Goal: Contribute content

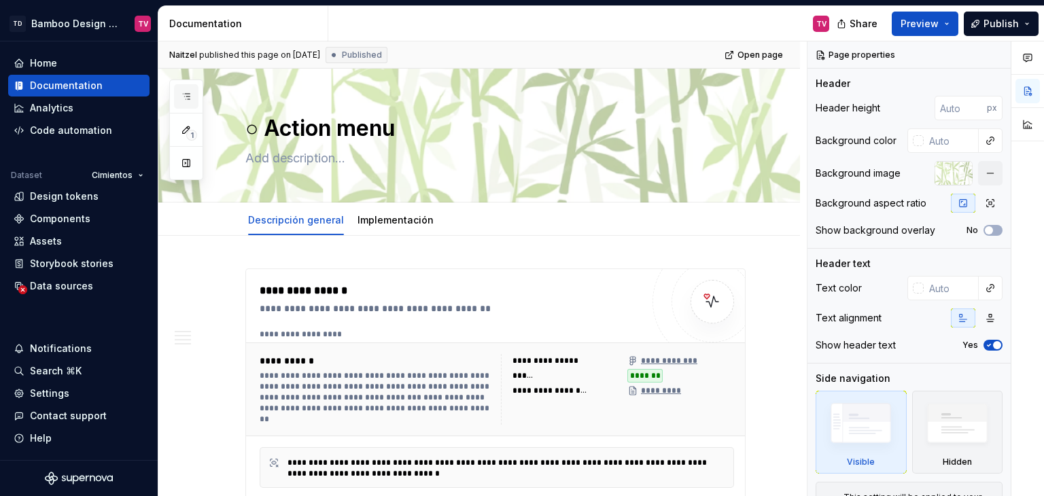
click at [181, 93] on icon "button" at bounding box center [186, 96] width 11 height 11
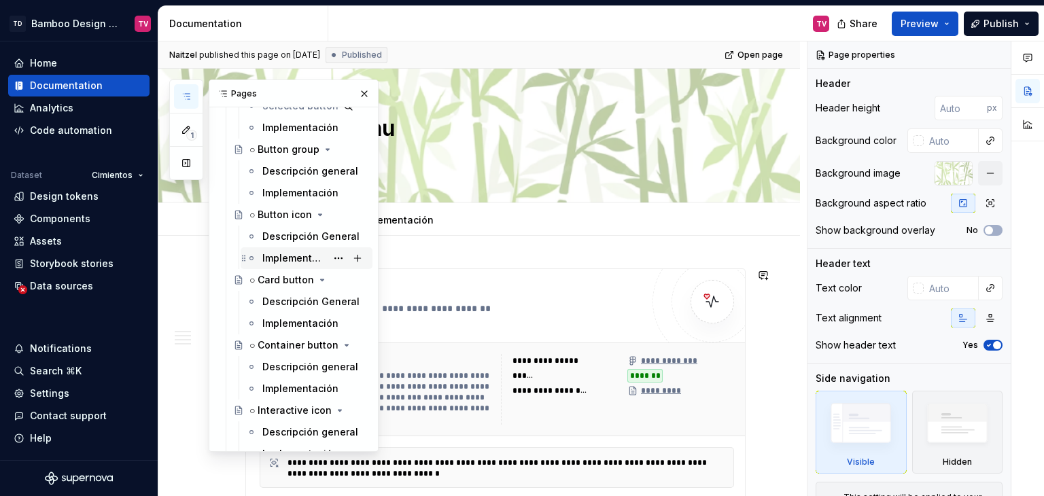
scroll to position [2107, 0]
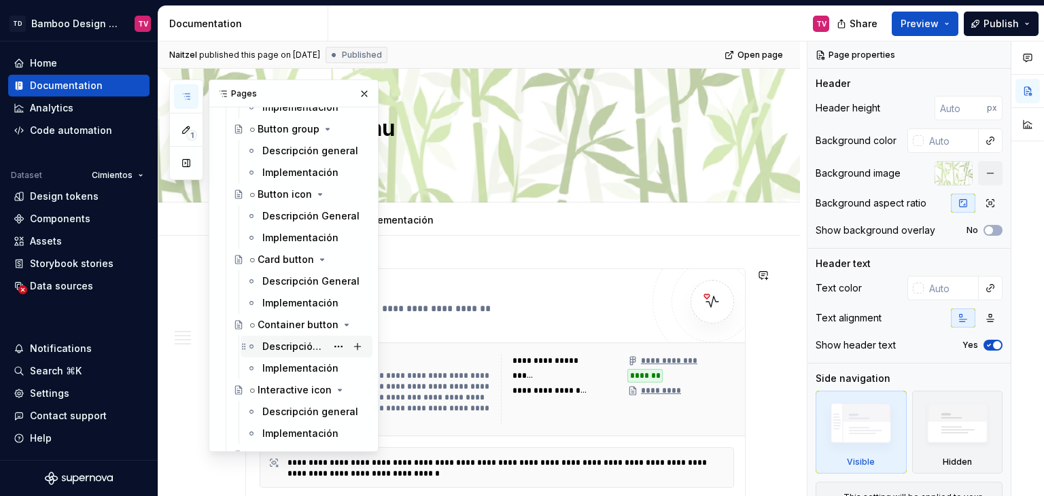
click at [277, 346] on div "Descripción general" at bounding box center [294, 347] width 64 height 14
click at [356, 88] on button "button" at bounding box center [364, 93] width 19 height 19
click at [190, 98] on icon "button" at bounding box center [186, 96] width 11 height 11
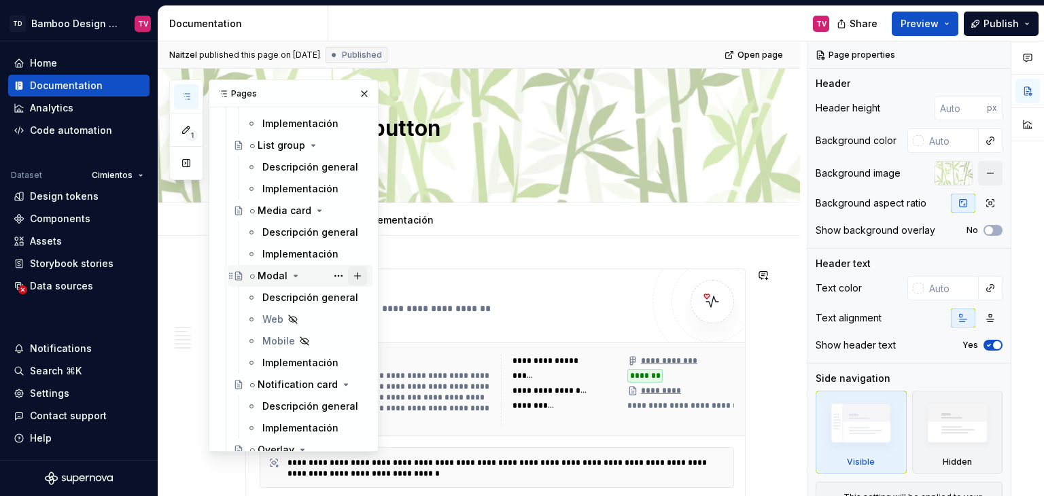
scroll to position [4079, 0]
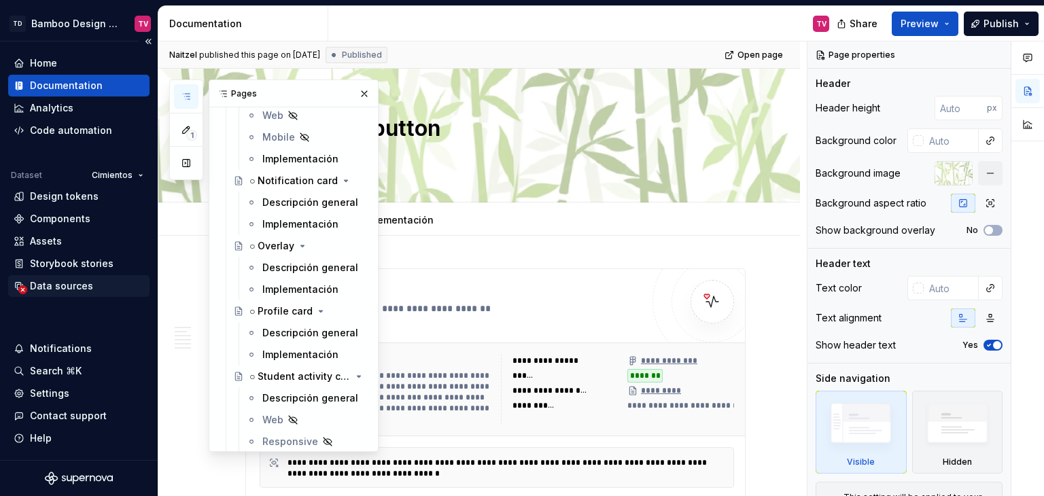
click at [73, 296] on div "Data sources" at bounding box center [78, 286] width 141 height 22
click at [80, 284] on div "Data sources" at bounding box center [61, 286] width 63 height 14
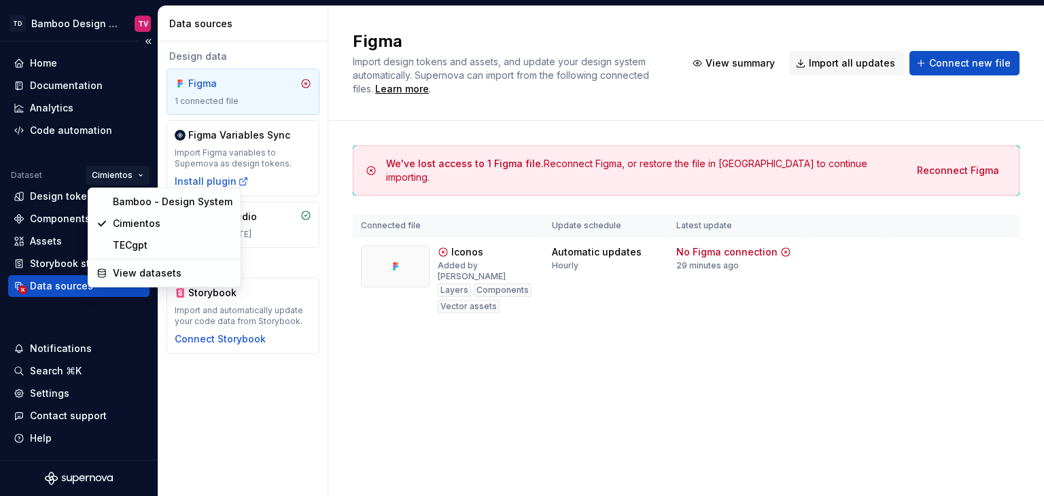
click at [131, 169] on html "TD Bamboo Design System TV Home Documentation Analytics Code automation Dataset…" at bounding box center [522, 248] width 1044 height 496
click at [146, 204] on div "Bamboo - Design System" at bounding box center [173, 202] width 120 height 14
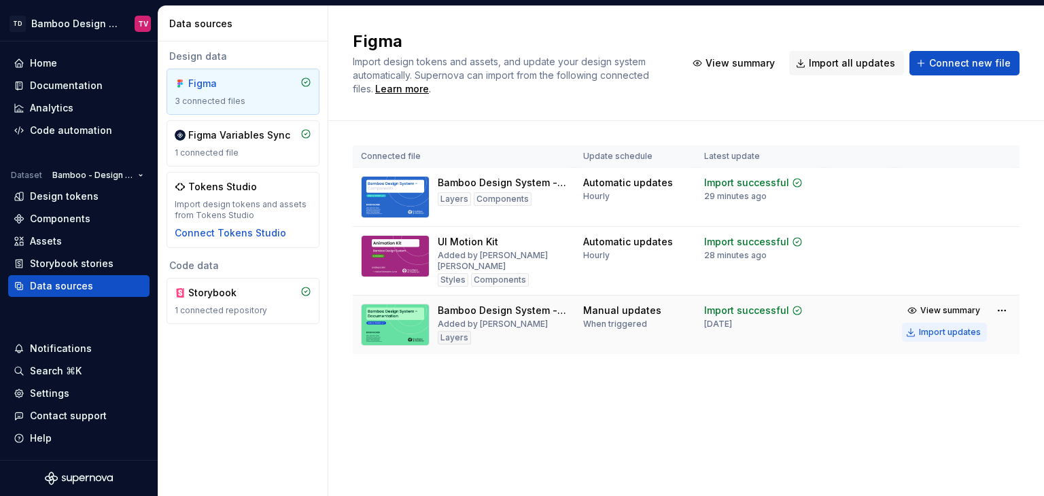
click at [941, 332] on div "Import updates" at bounding box center [950, 332] width 62 height 11
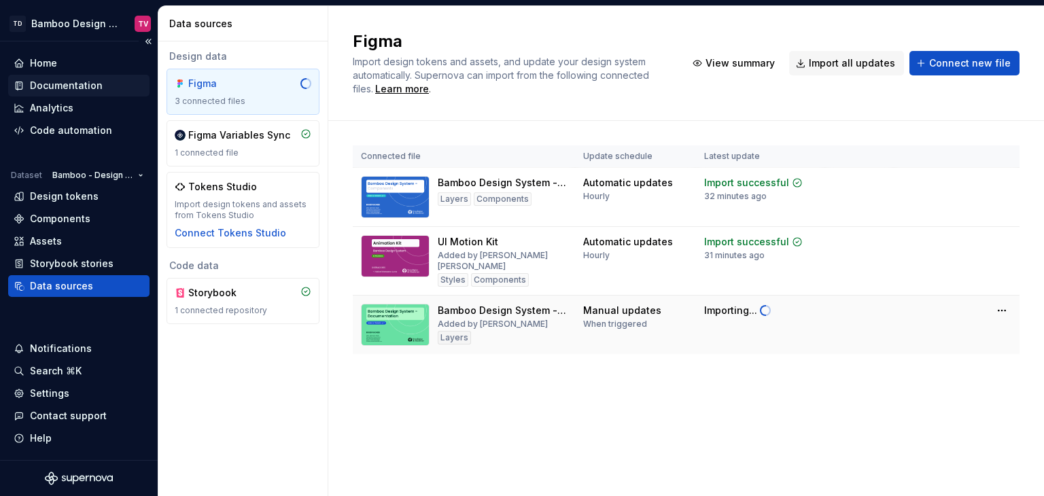
click at [97, 80] on div "Documentation" at bounding box center [66, 86] width 73 height 14
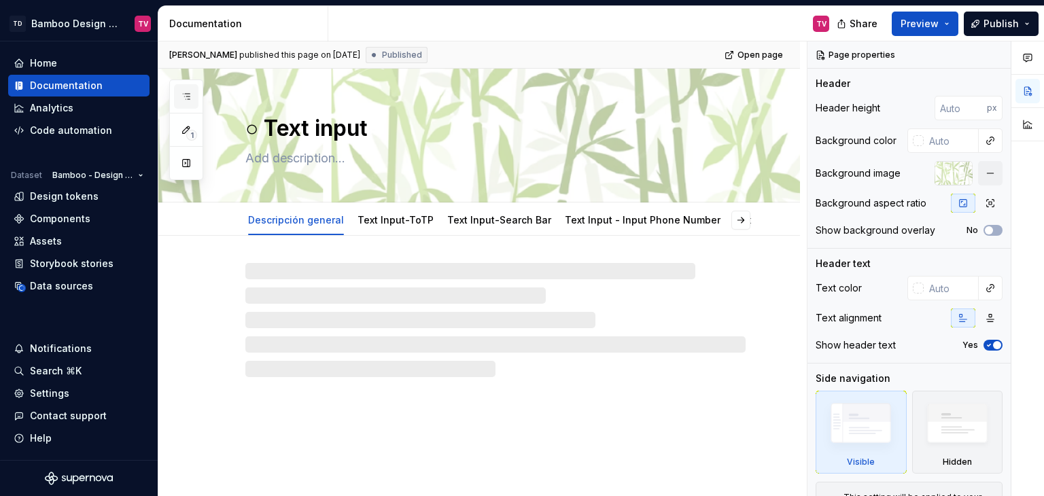
click at [192, 92] on button "button" at bounding box center [186, 96] width 24 height 24
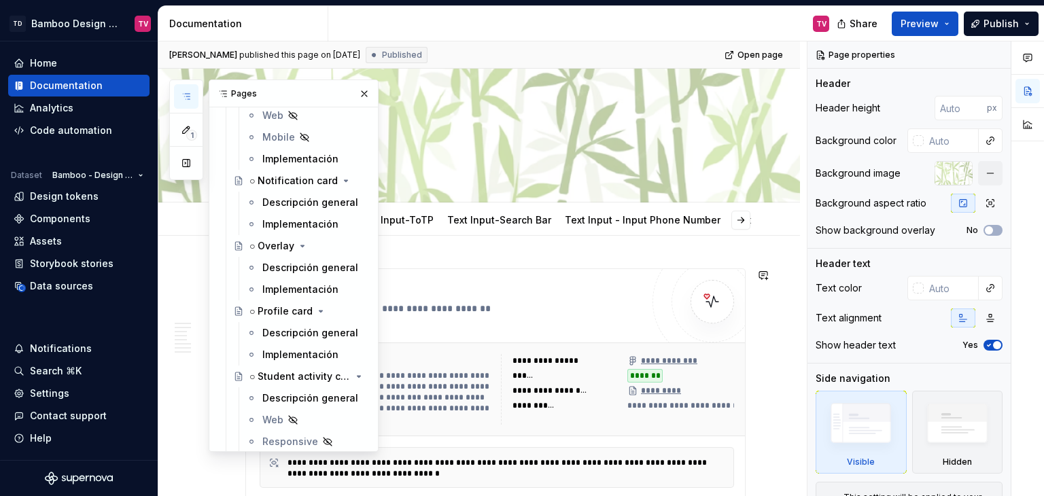
scroll to position [4011, 0]
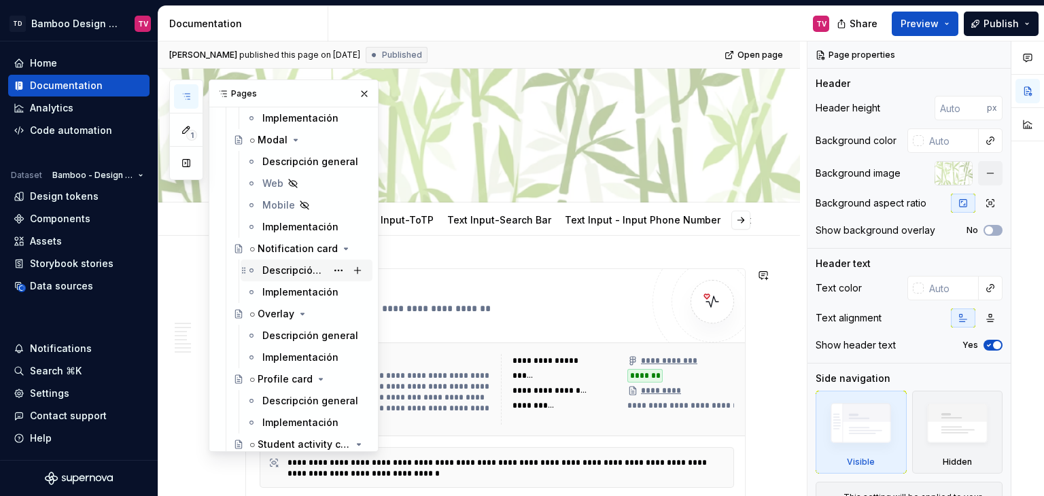
click at [304, 271] on div "Descripción general" at bounding box center [294, 271] width 64 height 14
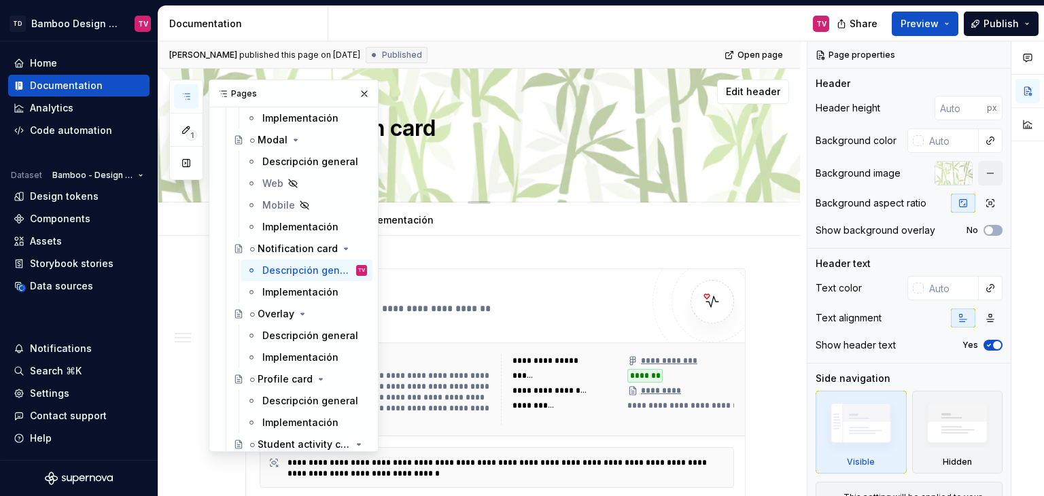
drag, startPoint x: 362, startPoint y: 90, endPoint x: 427, endPoint y: 199, distance: 126.8
click at [362, 90] on button "button" at bounding box center [364, 93] width 19 height 19
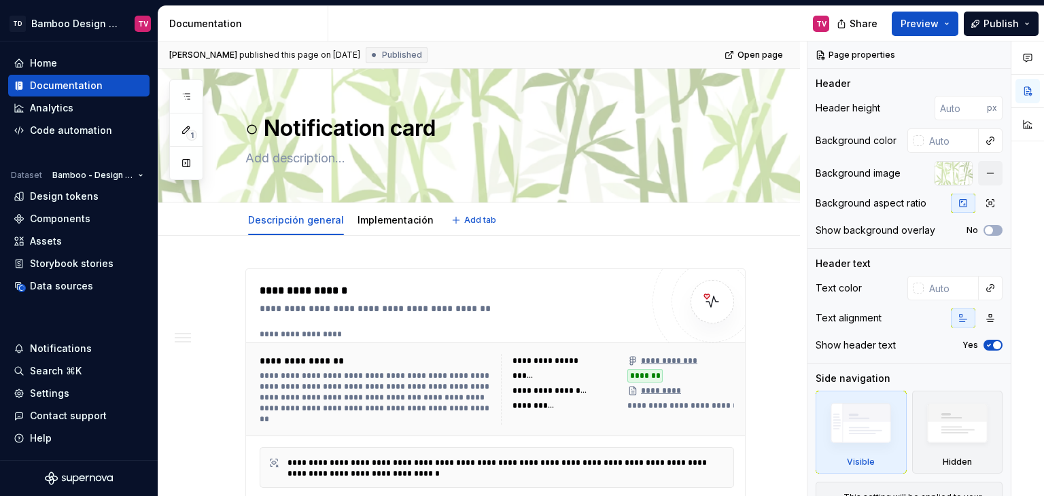
type textarea "*"
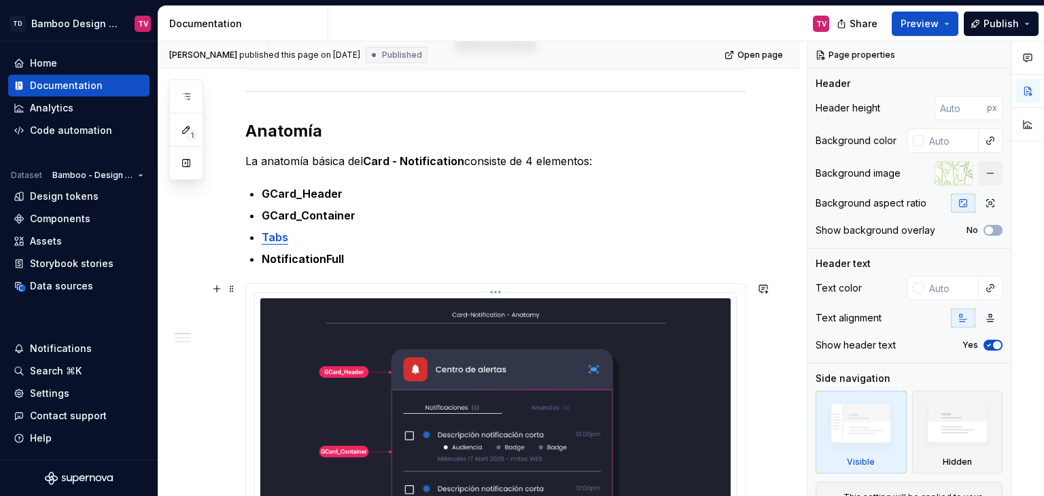
scroll to position [748, 0]
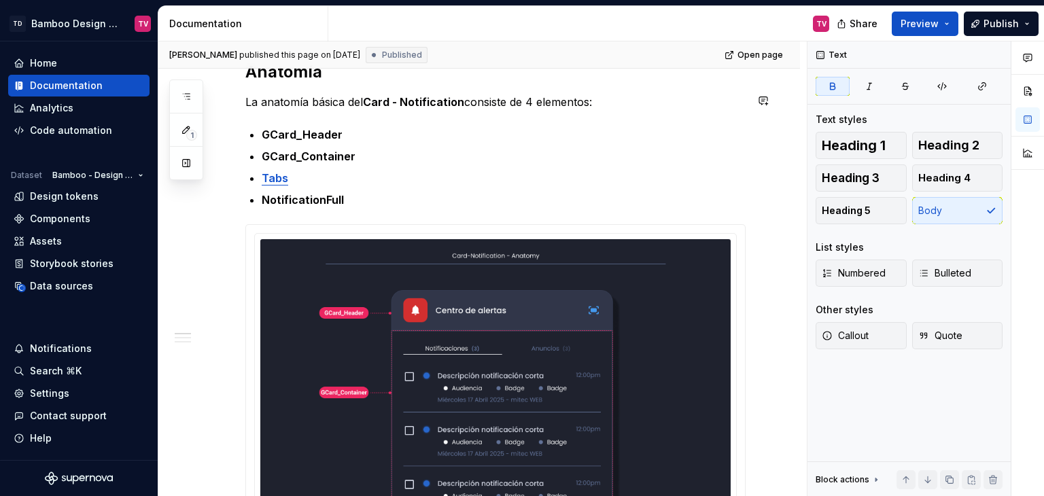
click at [464, 95] on p "La anatomía básica del Card - Notification consiste de 4 elementos:" at bounding box center [495, 102] width 500 height 16
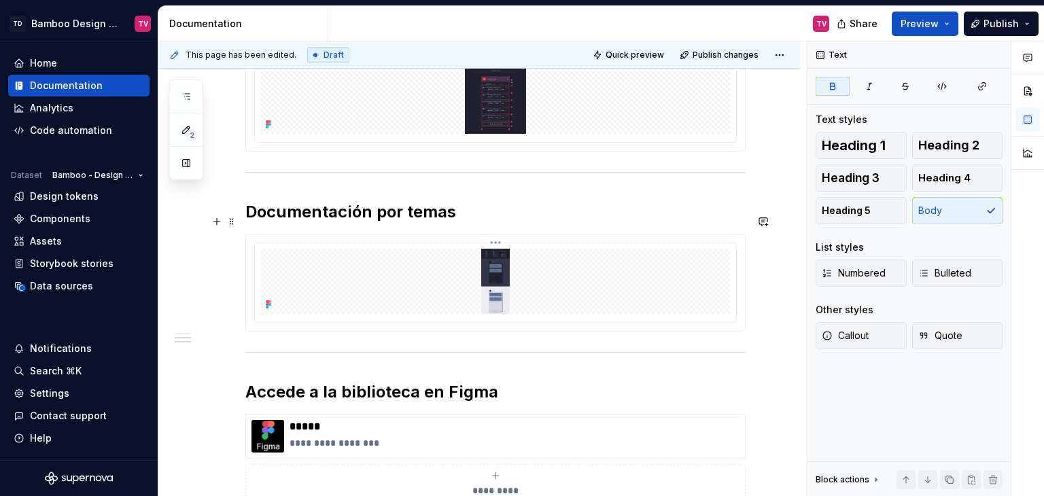
scroll to position [1411, 0]
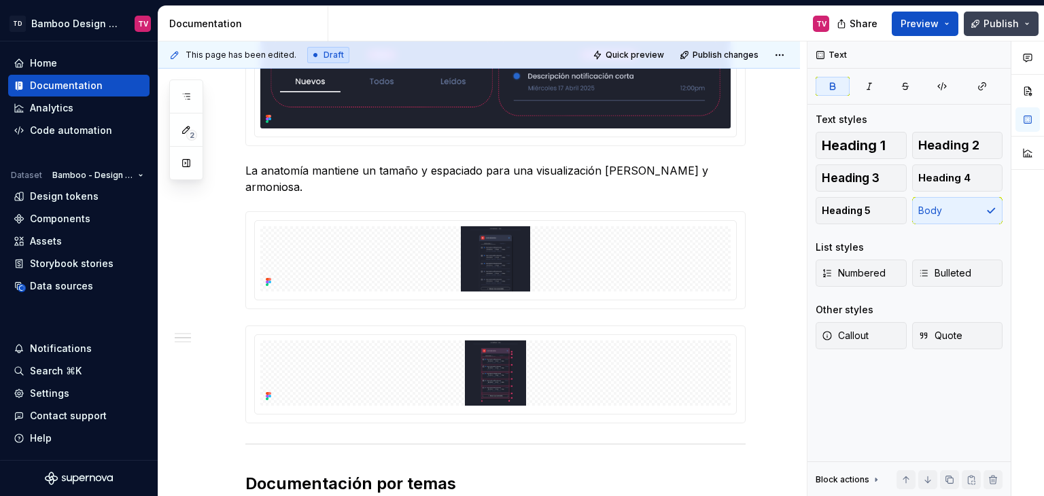
click at [1004, 26] on span "Publish" at bounding box center [1001, 24] width 35 height 14
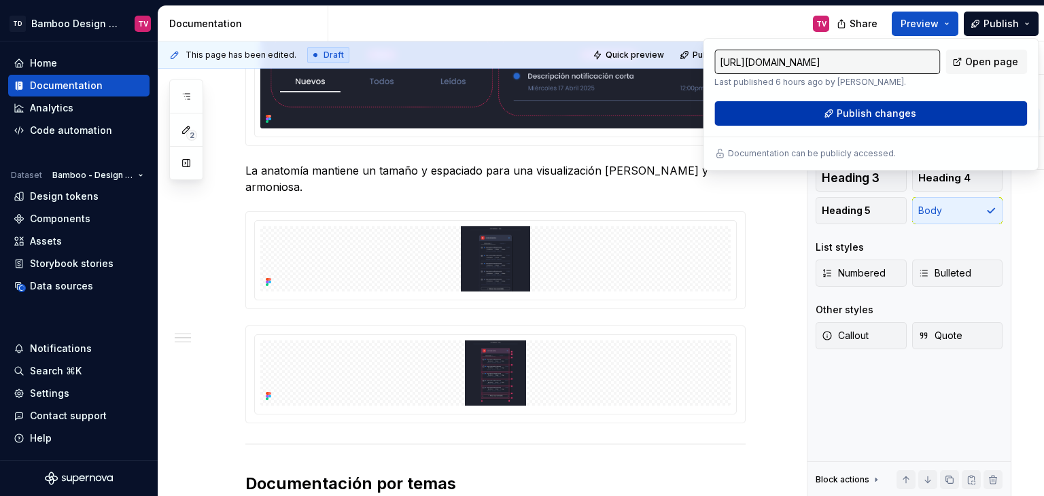
click at [876, 118] on span "Publish changes" at bounding box center [877, 114] width 80 height 14
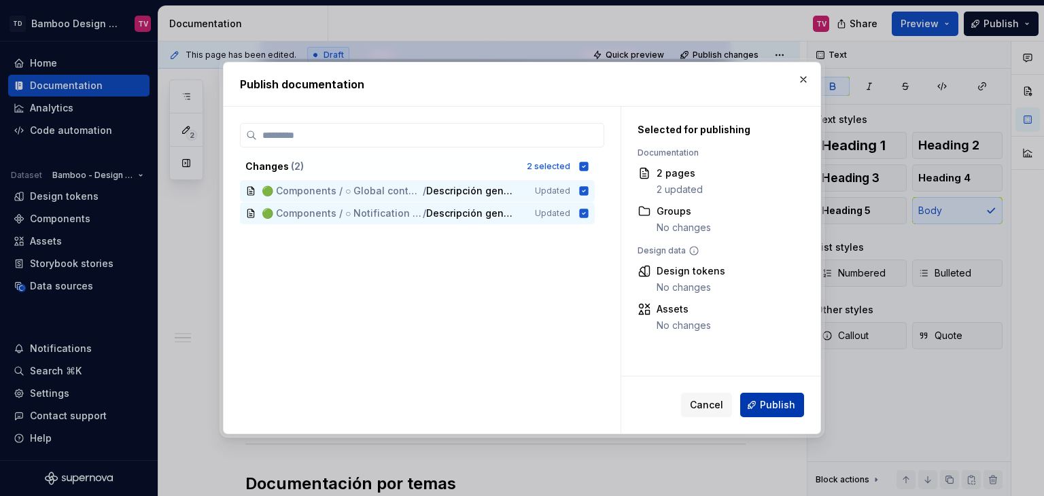
click at [772, 409] on span "Publish" at bounding box center [777, 405] width 35 height 14
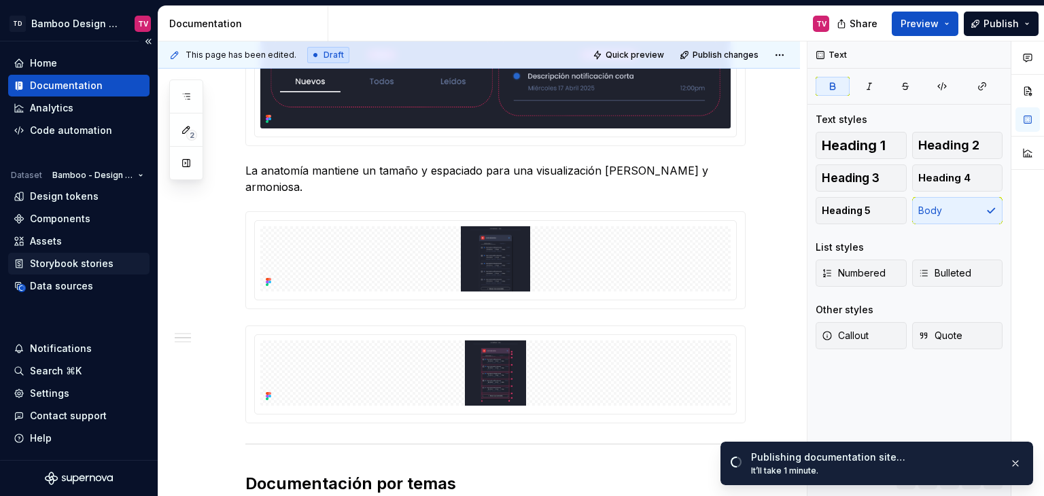
type textarea "*"
click at [58, 289] on div "Data sources" at bounding box center [61, 286] width 63 height 14
